Goal: Transaction & Acquisition: Purchase product/service

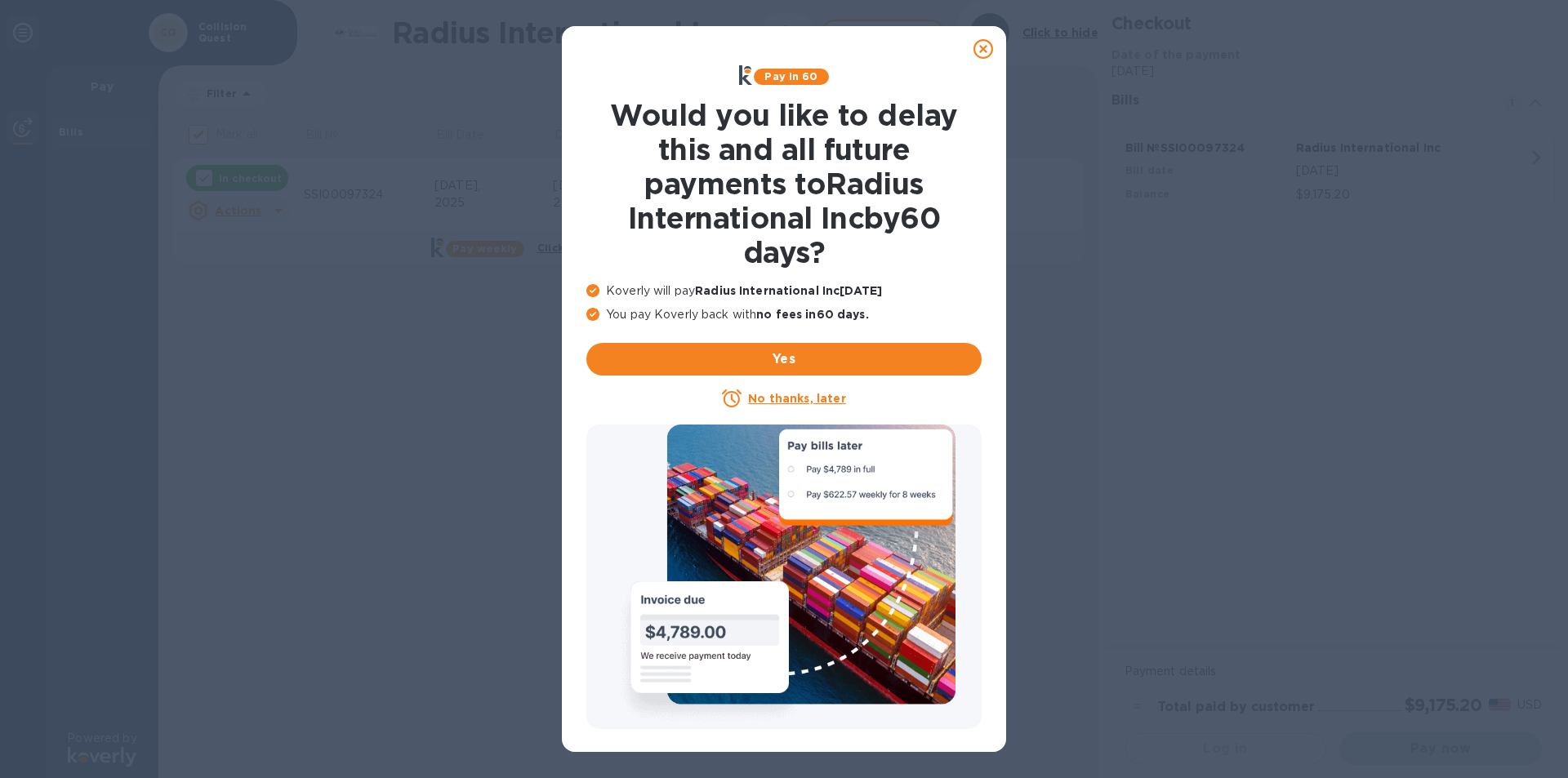
click at [759, 398] on u "No thanks, later" at bounding box center [796, 398] width 97 height 13
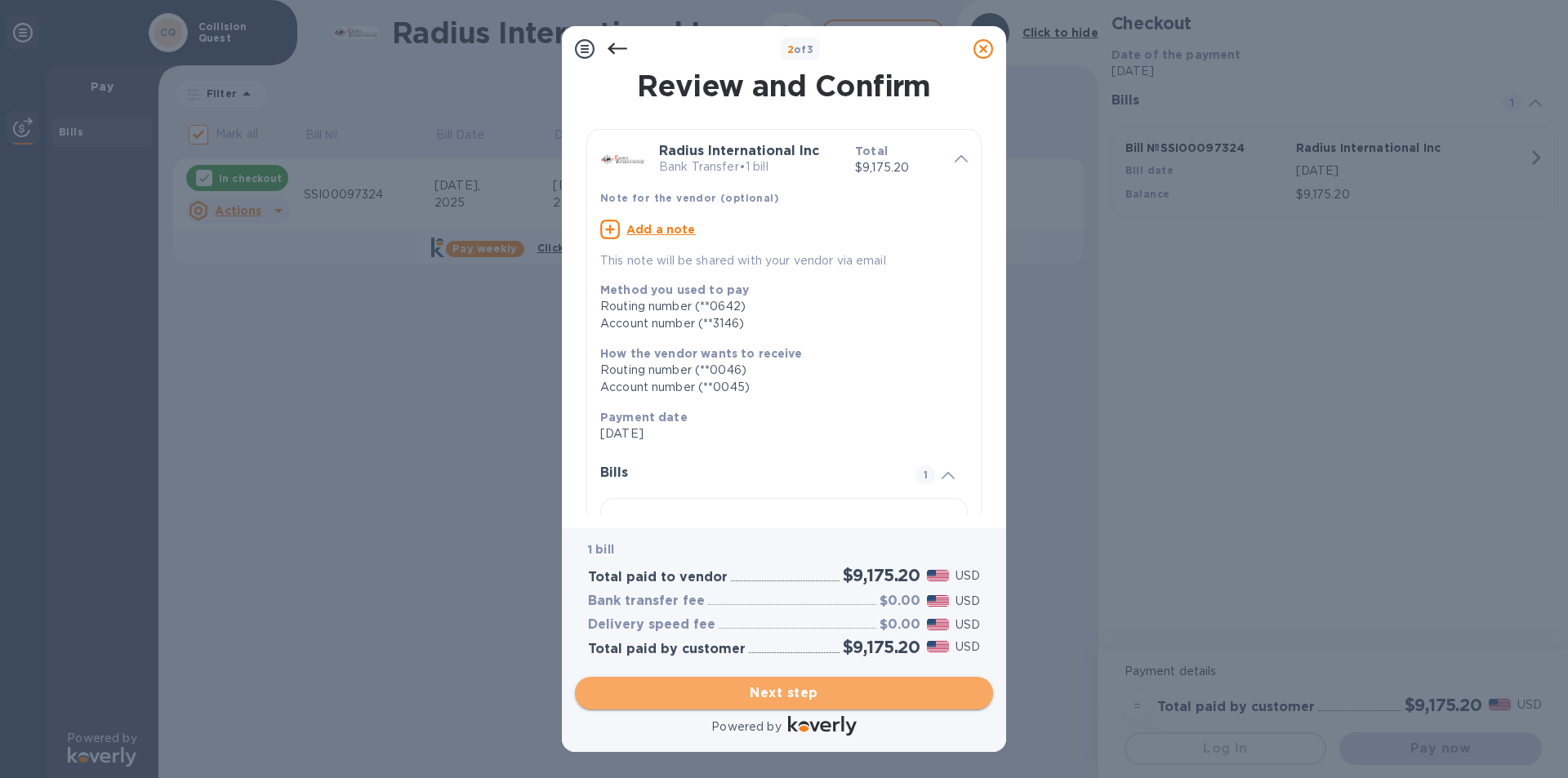
click at [843, 693] on span "Next step" at bounding box center [784, 693] width 392 height 20
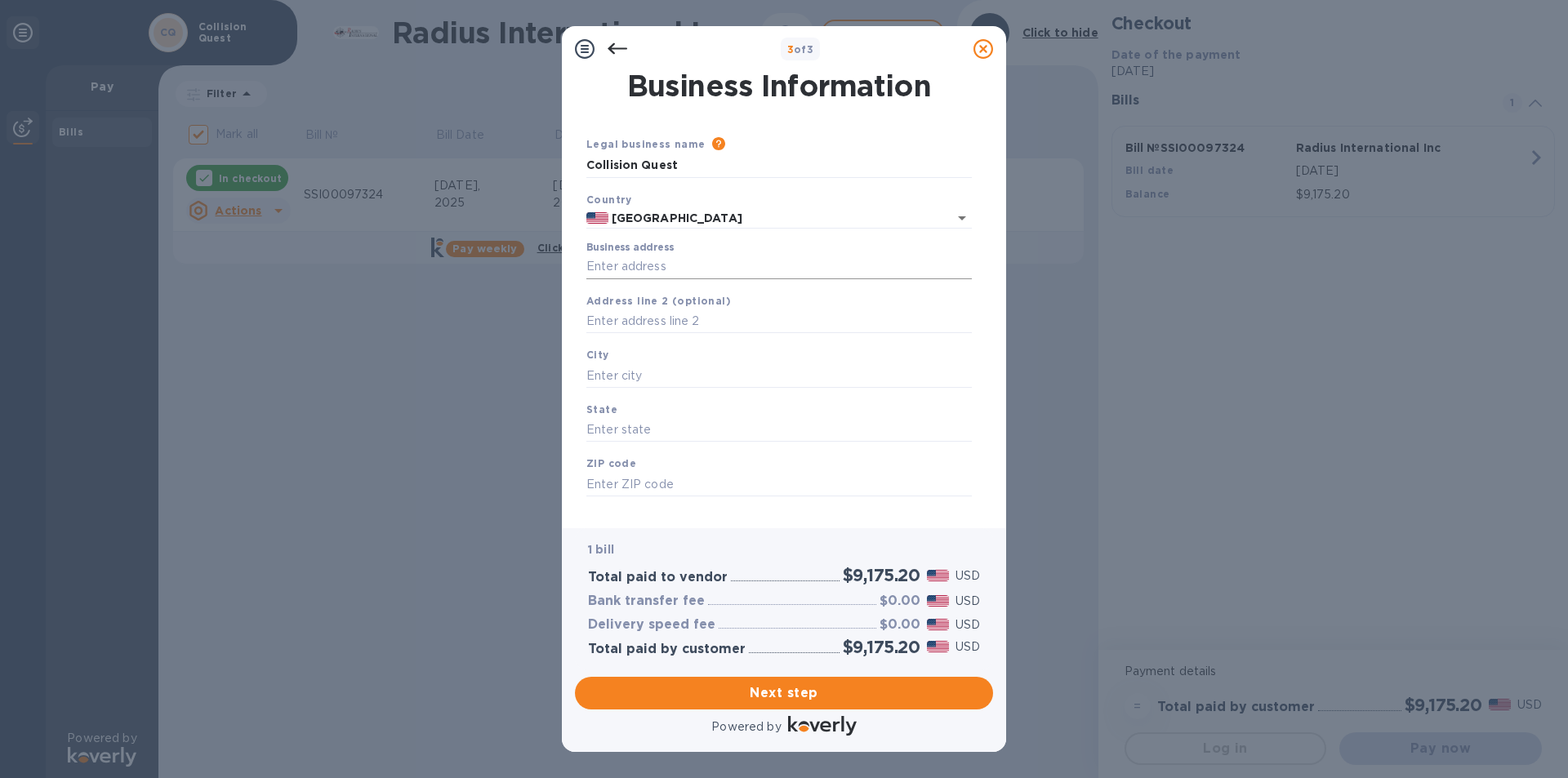
click at [640, 265] on input "Business address" at bounding box center [778, 266] width 386 height 24
type input "[STREET_ADDRESS]"
click at [619, 372] on input "text" at bounding box center [778, 375] width 386 height 24
type input "fall river"
type input "MA"
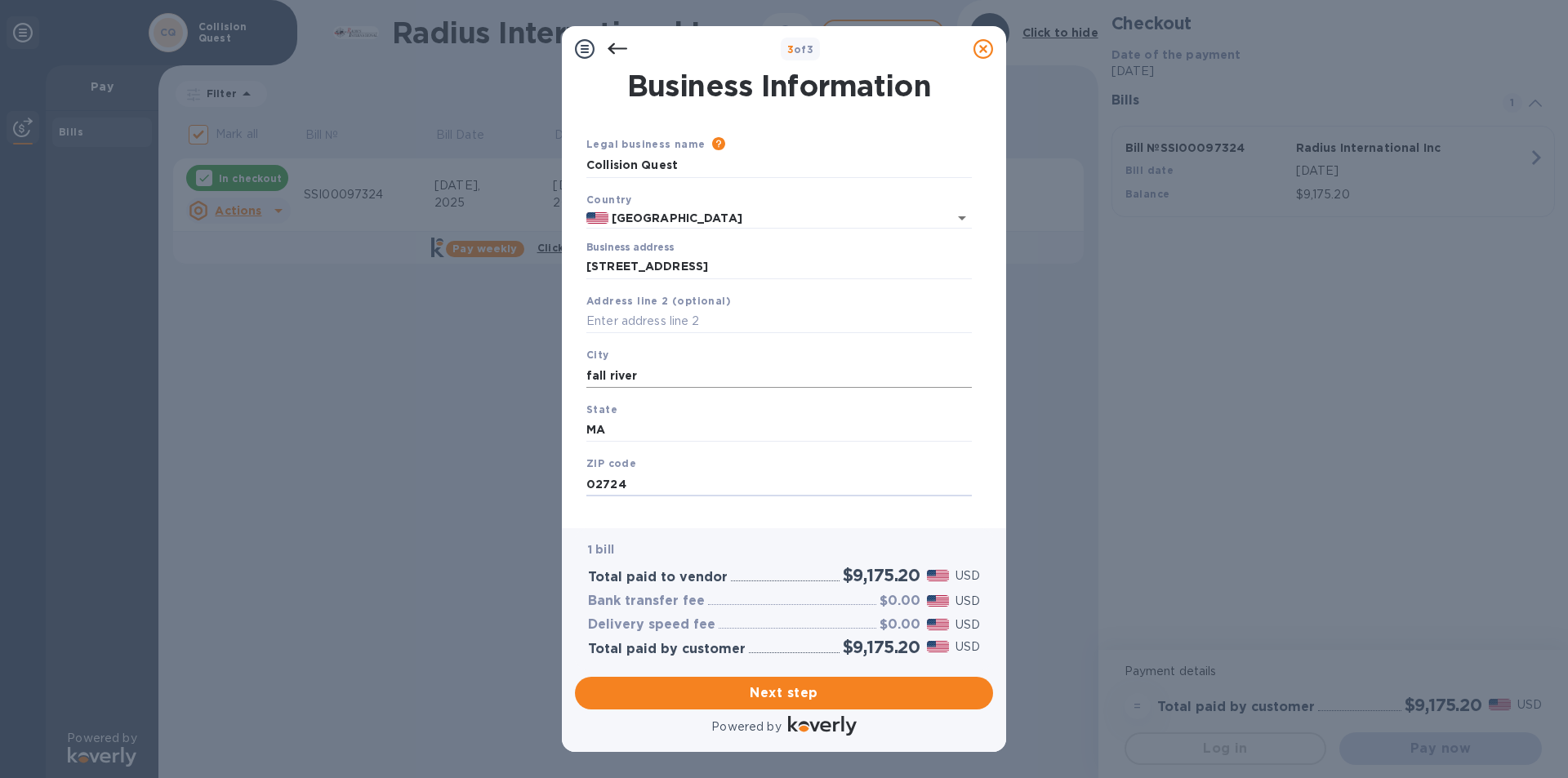
type input "02724"
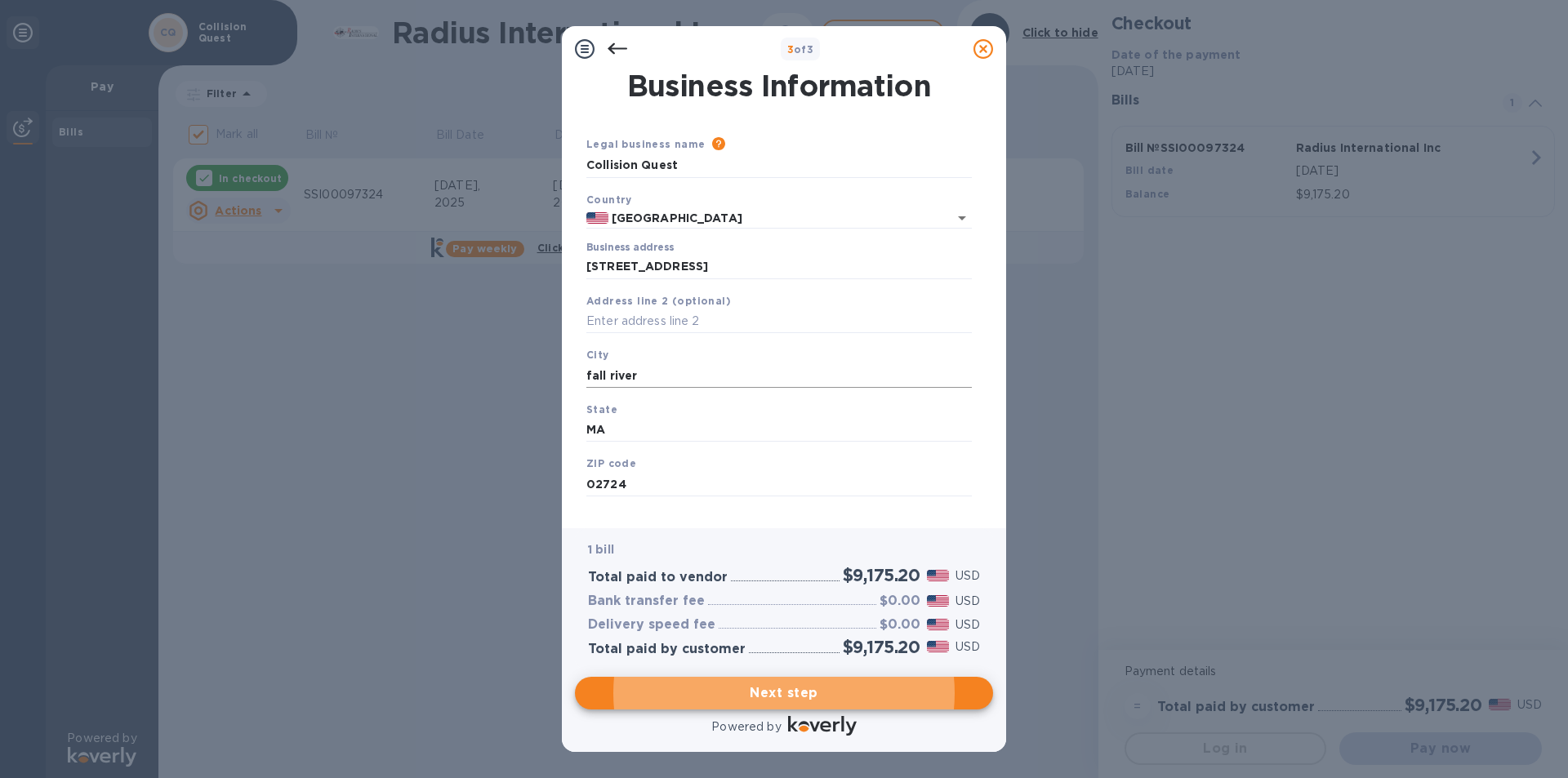
scroll to position [21, 0]
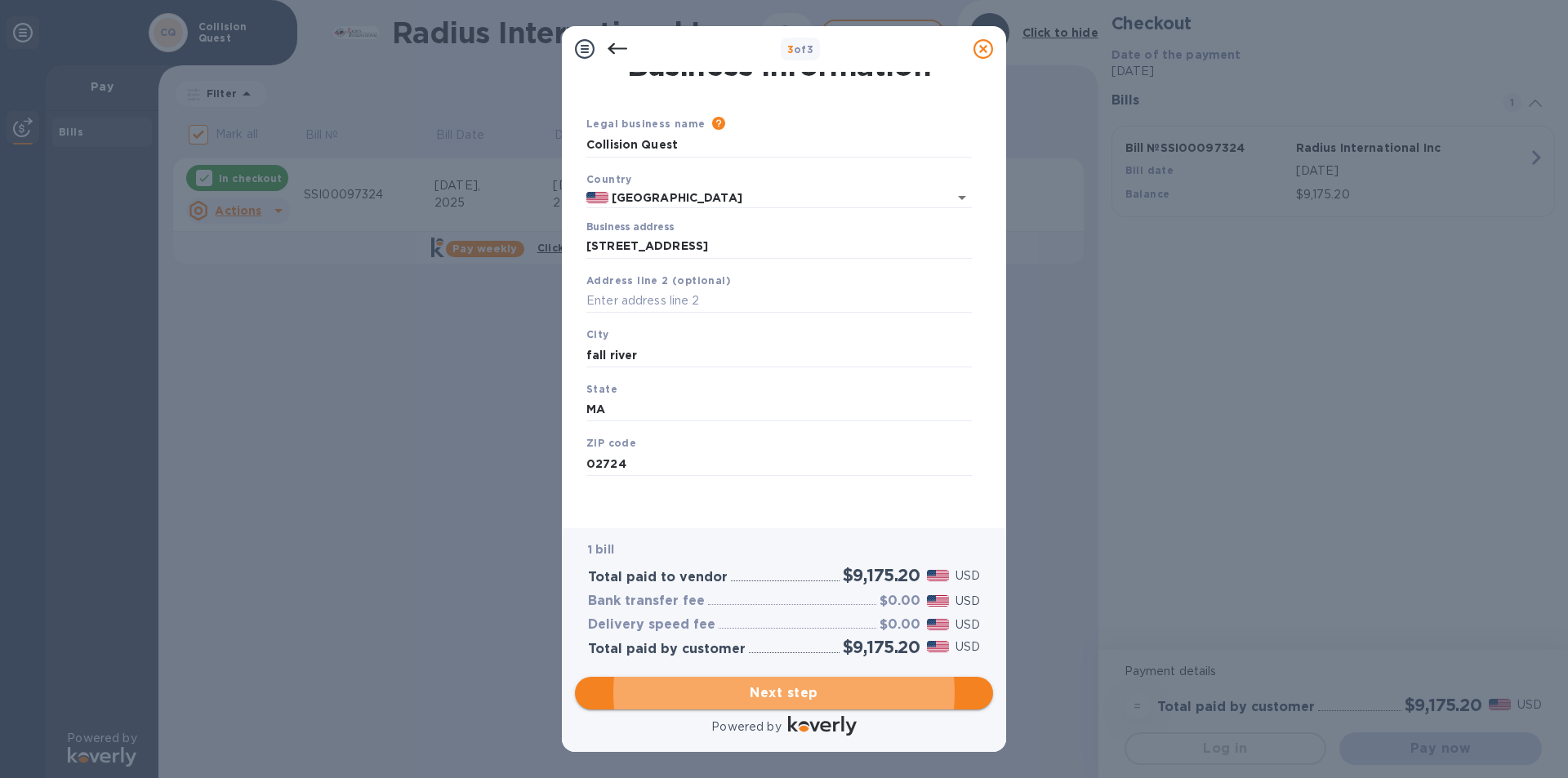
click at [784, 689] on span "Next step" at bounding box center [784, 693] width 392 height 20
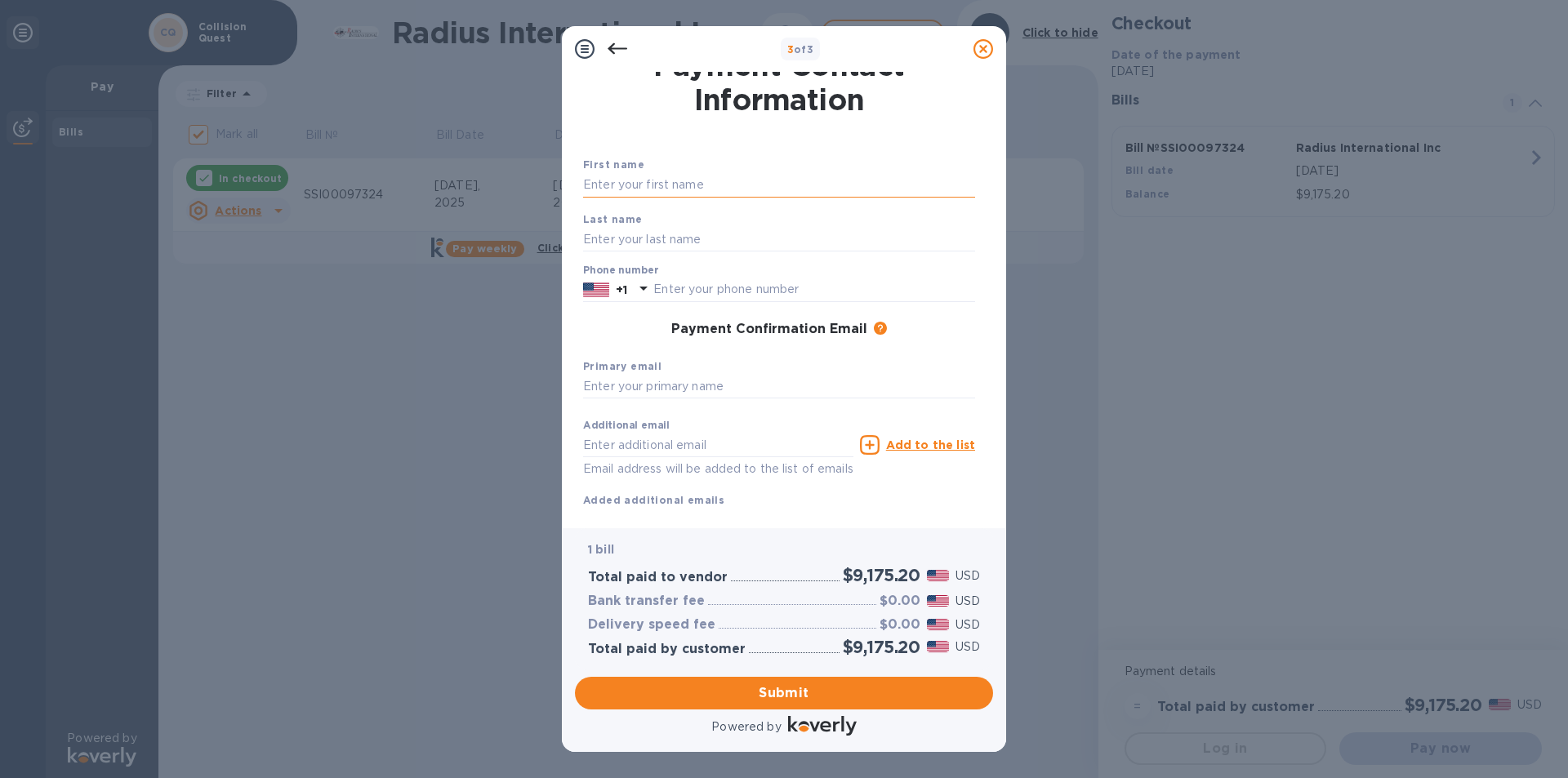
click at [701, 188] on input "text" at bounding box center [779, 185] width 392 height 24
type input "ashley"
type input "moniz"
type input "6755422"
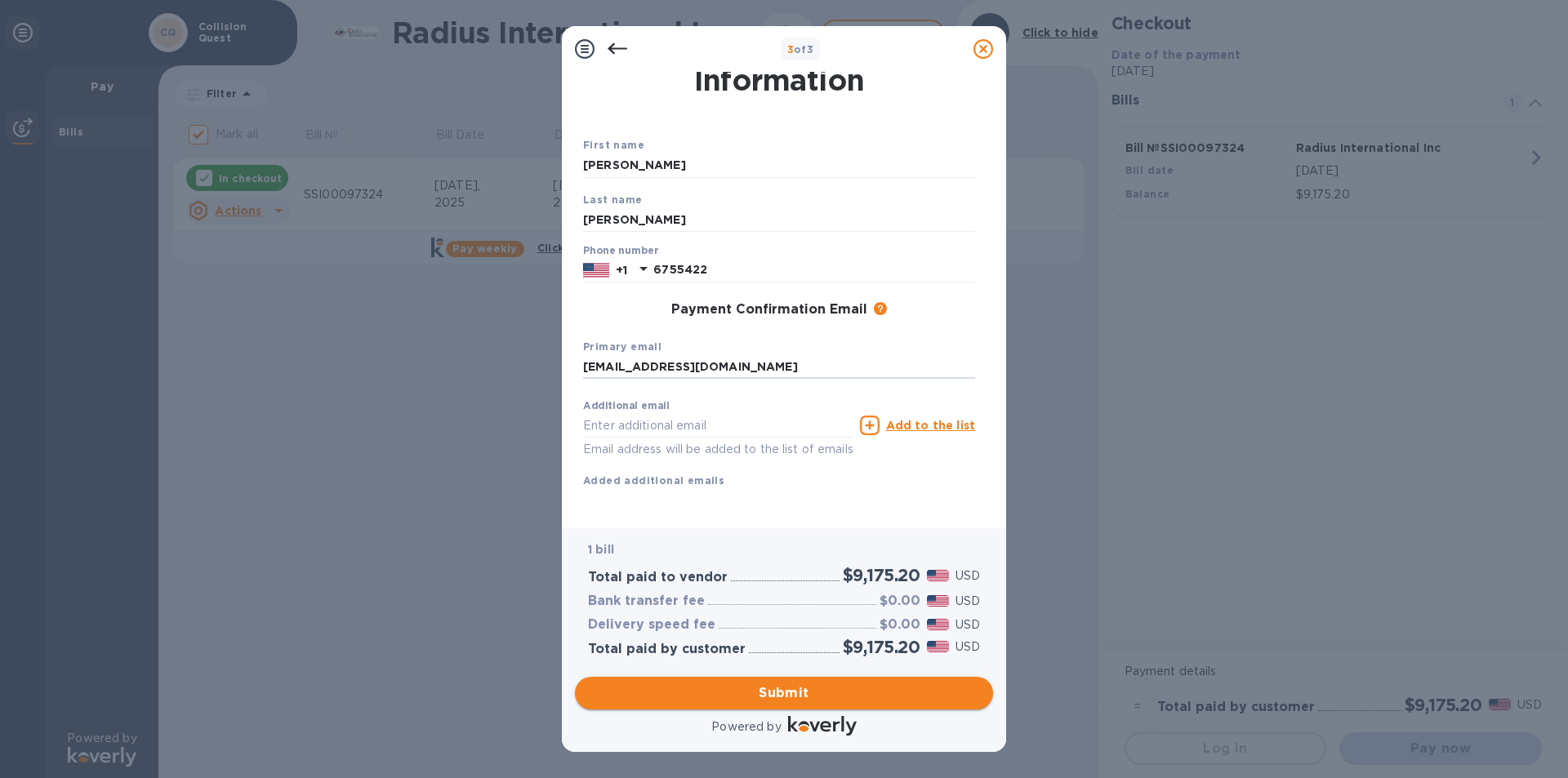
type input "ashley@shopcollision.com"
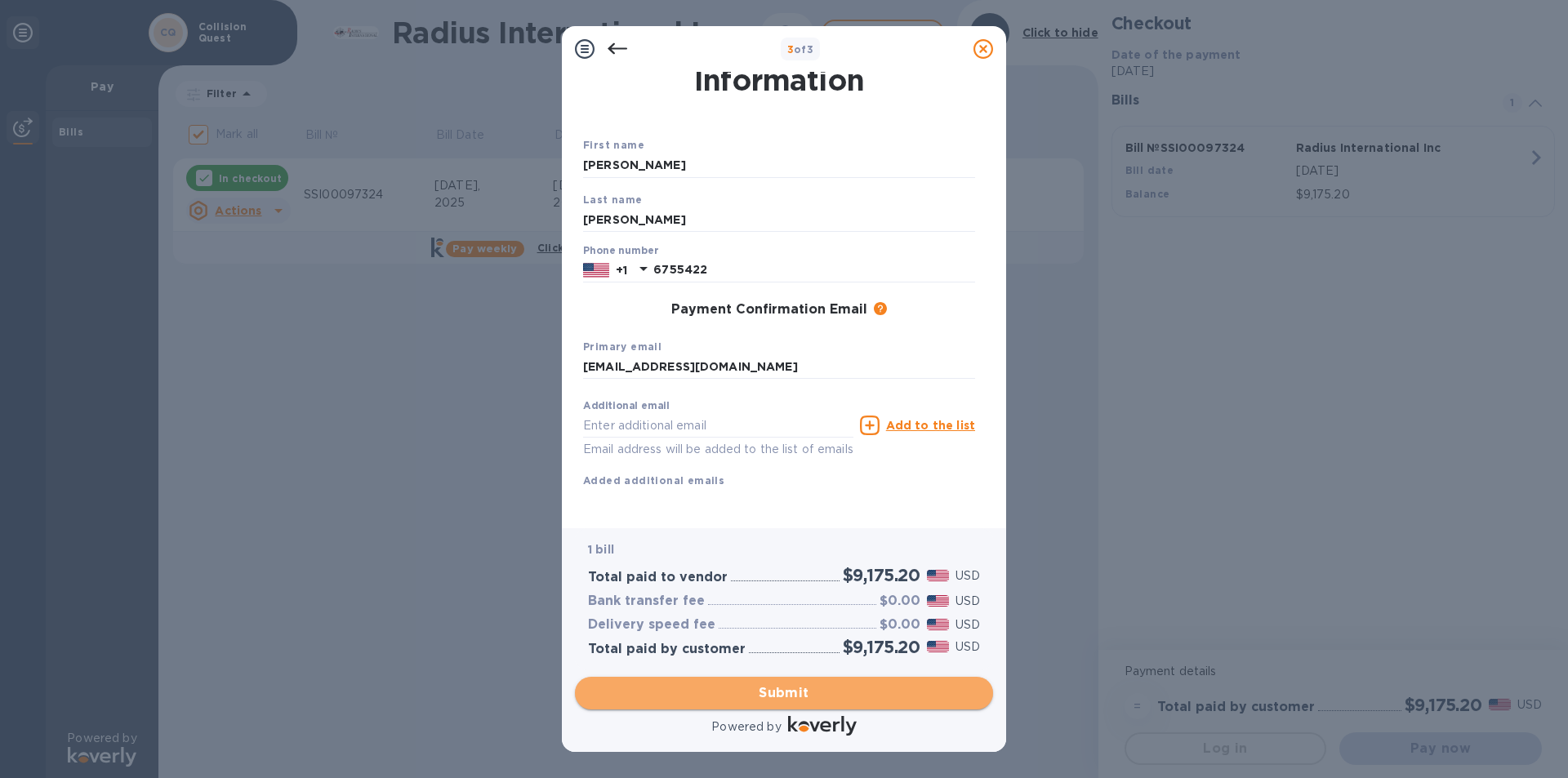
click at [742, 683] on span "Submit" at bounding box center [784, 693] width 392 height 20
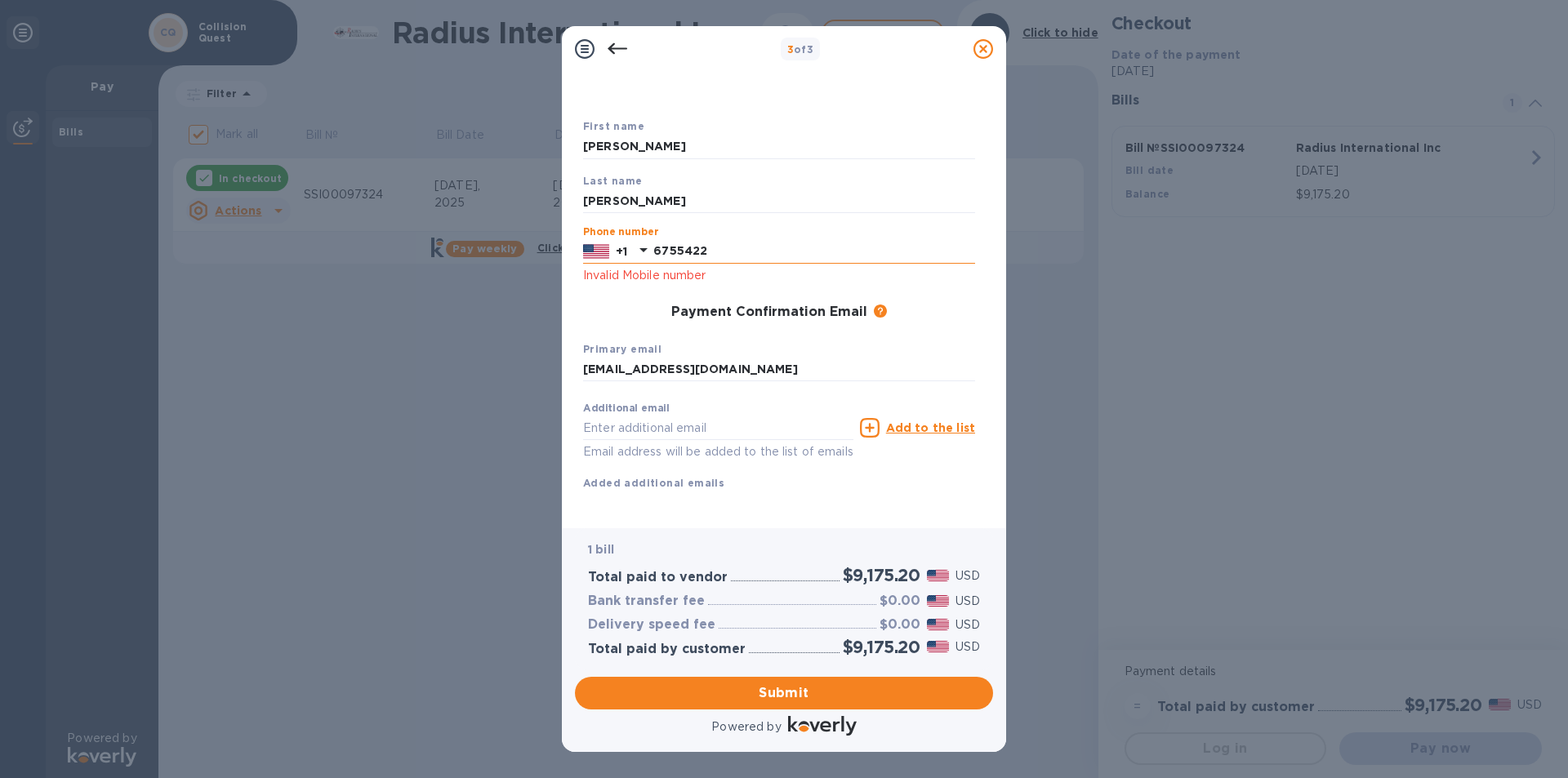
click at [655, 250] on input "6755422" at bounding box center [814, 250] width 322 height 24
type input "5086755422"
click at [787, 359] on input "ashley@shopcollision.com" at bounding box center [779, 369] width 392 height 24
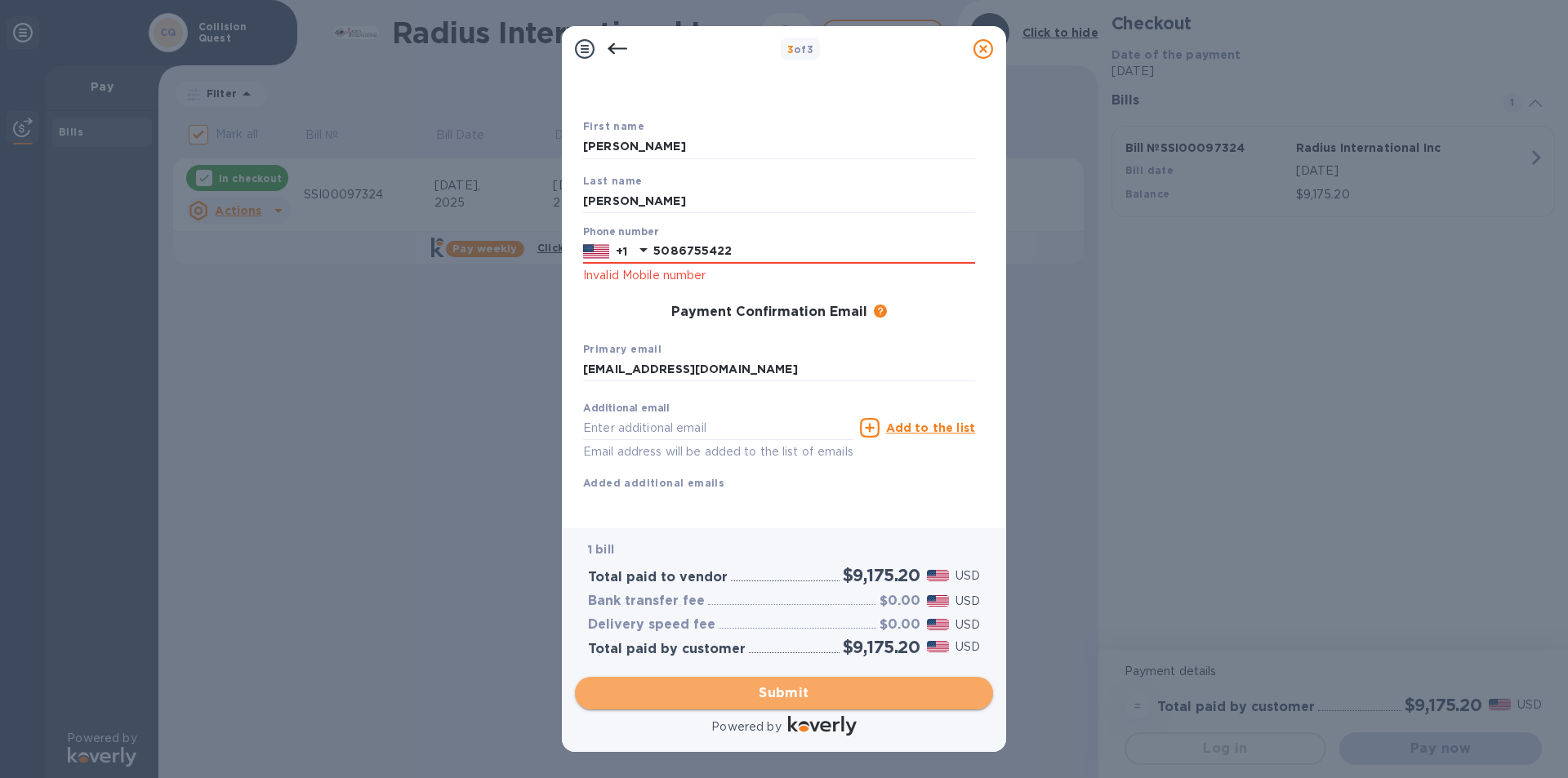
click at [785, 689] on span "Submit" at bounding box center [784, 693] width 392 height 20
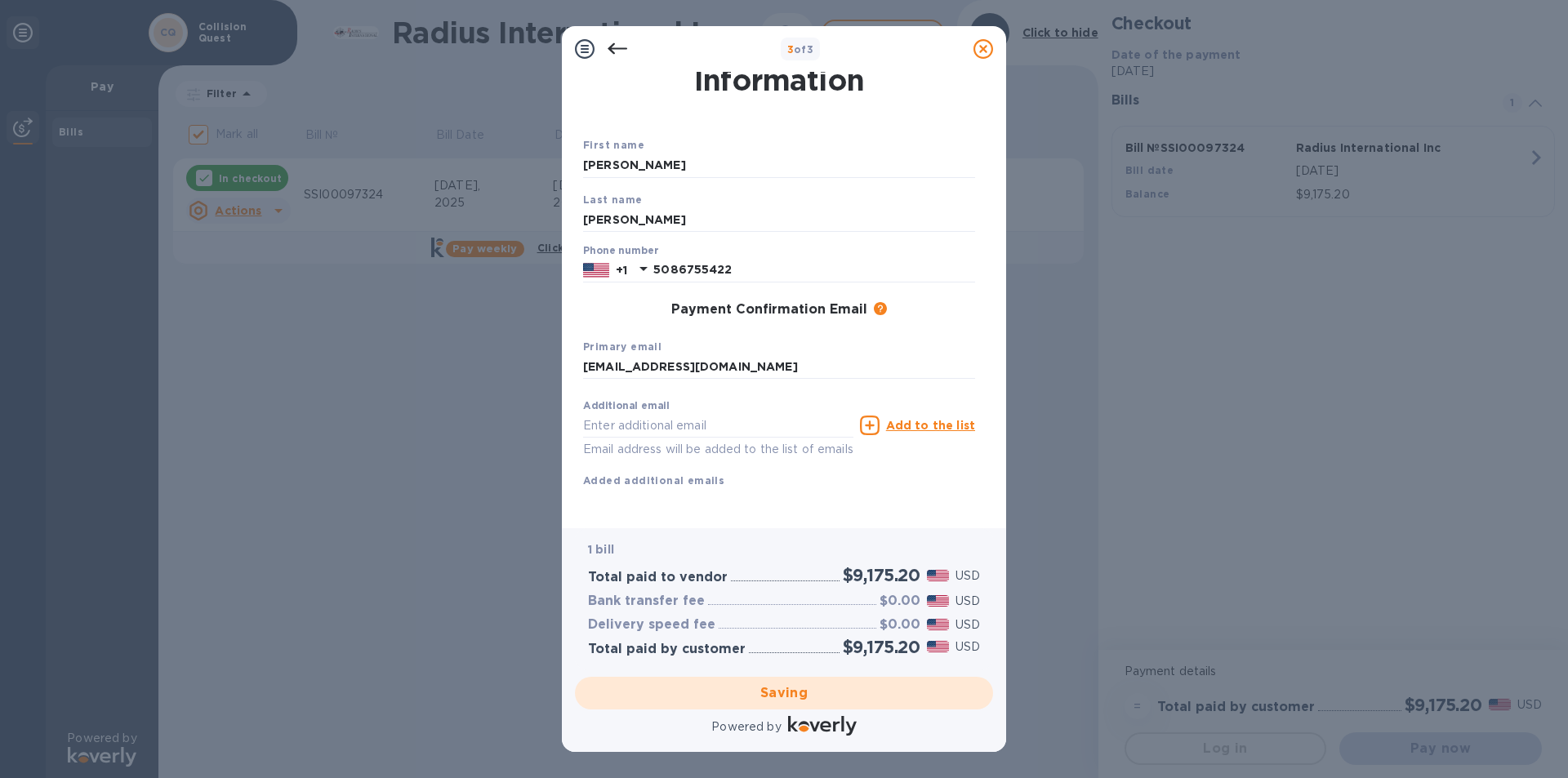
checkbox input "false"
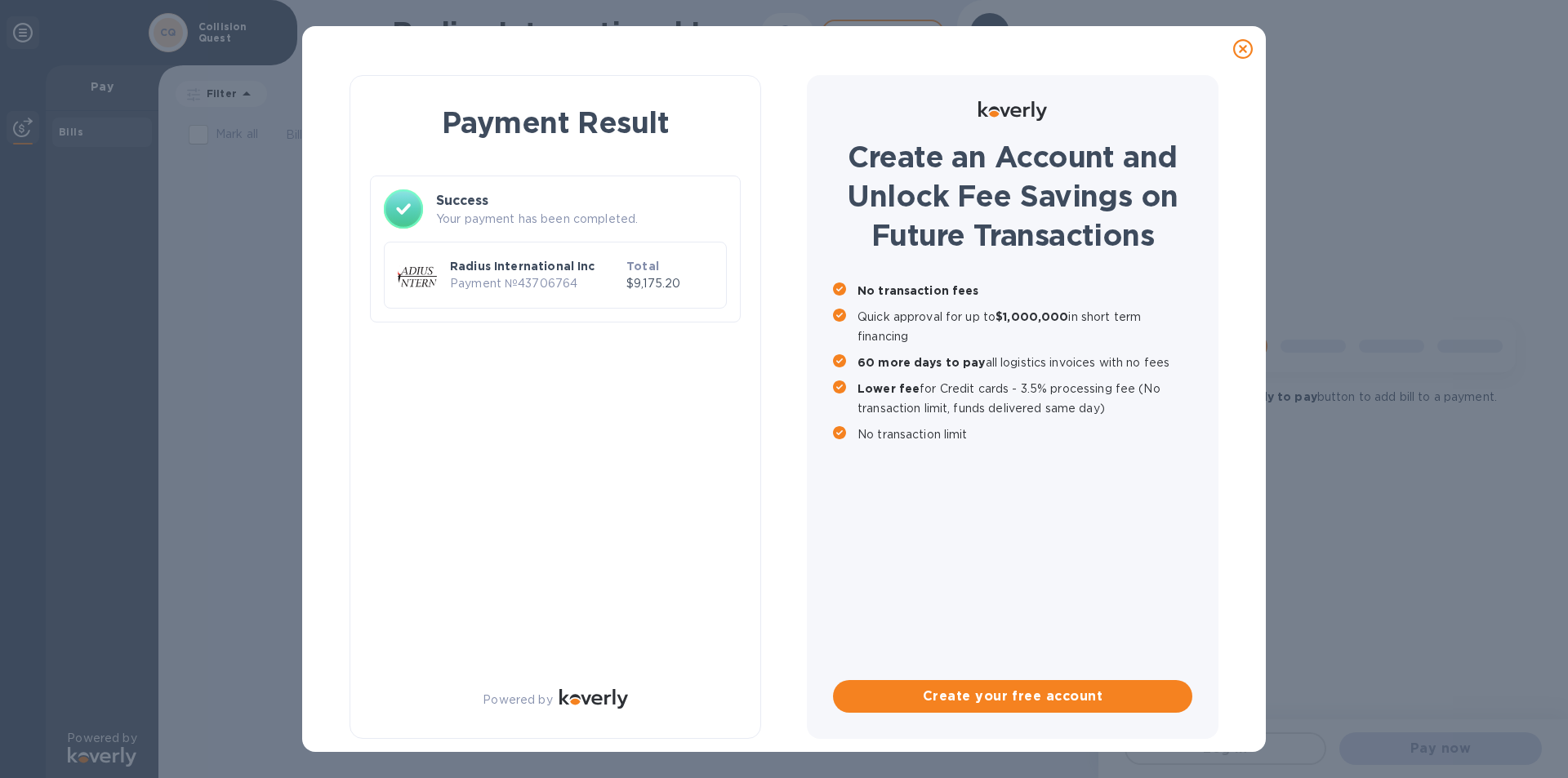
scroll to position [0, 0]
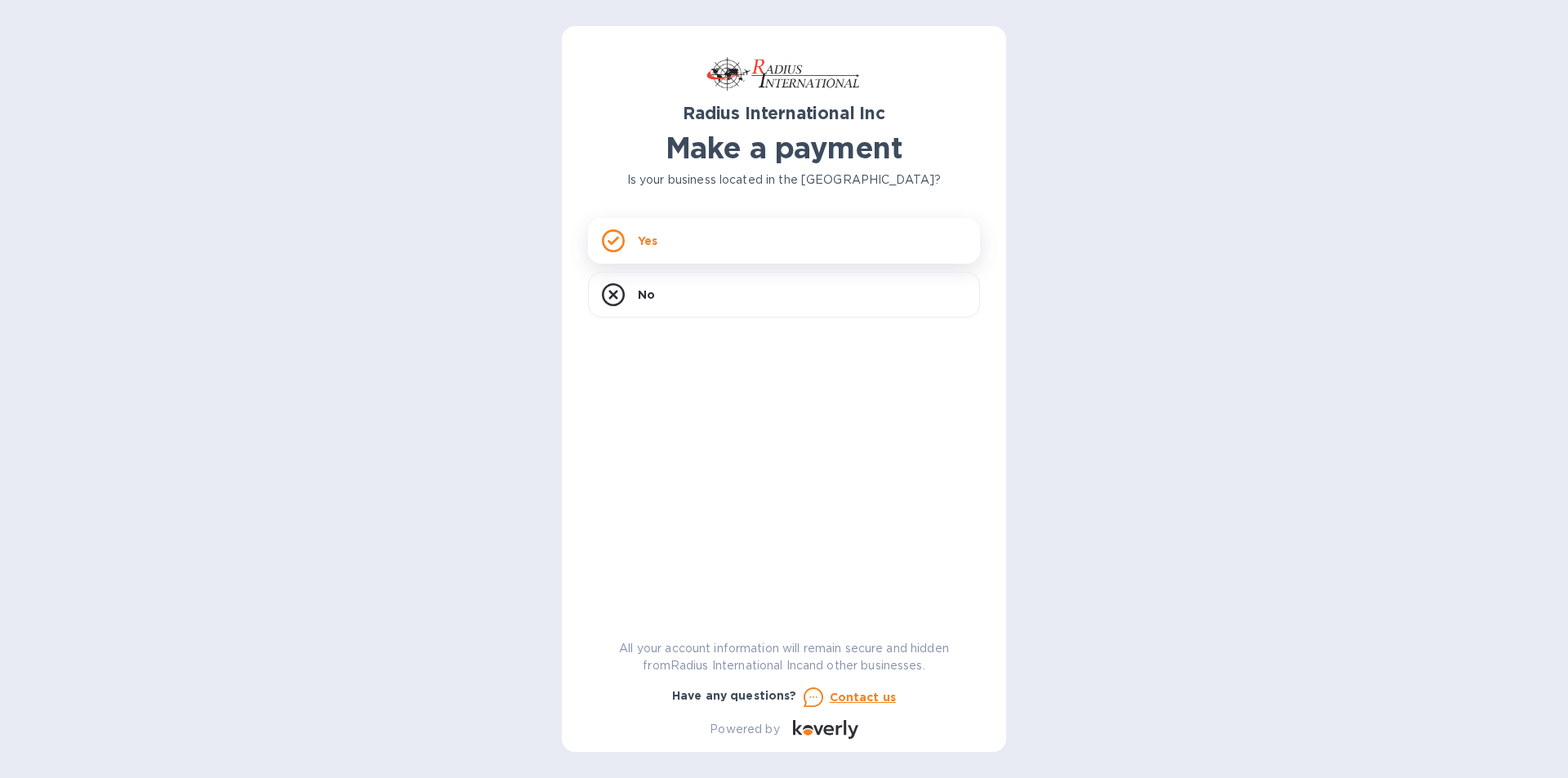
click at [716, 240] on div "Yes" at bounding box center [784, 241] width 392 height 46
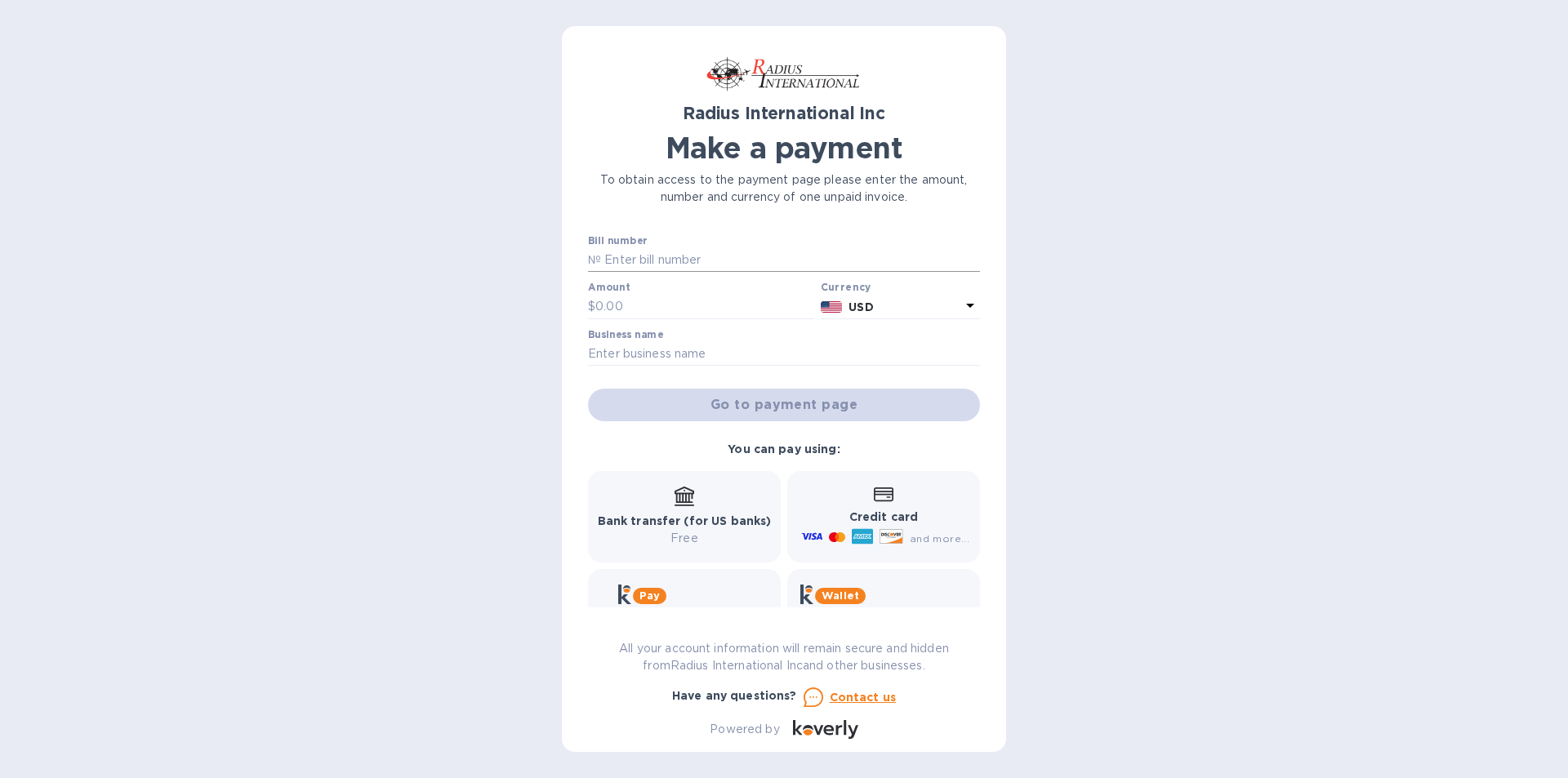
click at [671, 258] on input "text" at bounding box center [791, 259] width 379 height 24
type input "SSD00096432"
click at [653, 306] on input "text" at bounding box center [704, 307] width 219 height 24
type input "4,706.11"
click at [719, 343] on input "text" at bounding box center [784, 353] width 392 height 24
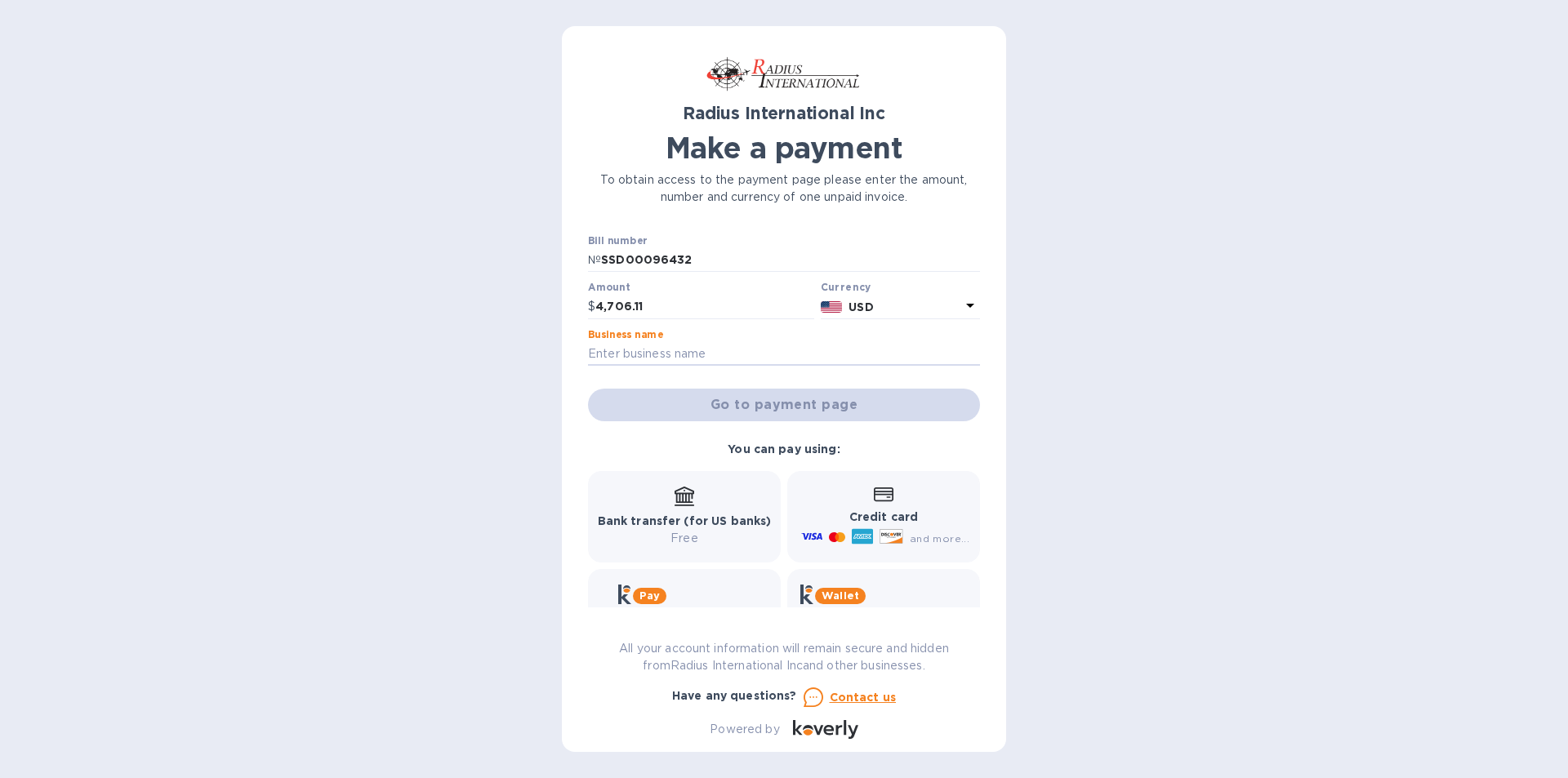
type input "EMM SPECIALTIES"
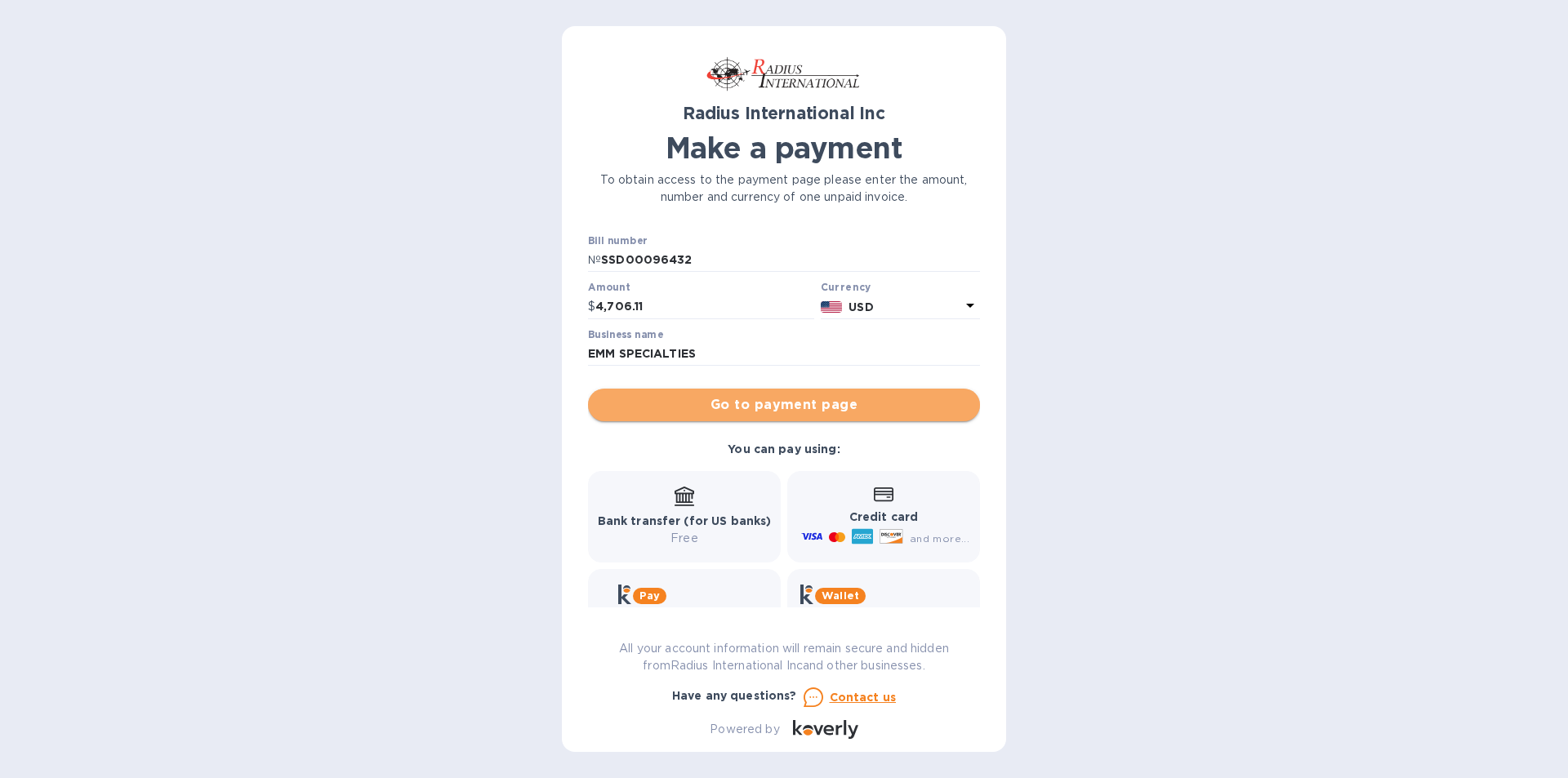
click at [832, 406] on span "Go to payment page" at bounding box center [784, 405] width 366 height 20
